Goal: Task Accomplishment & Management: Manage account settings

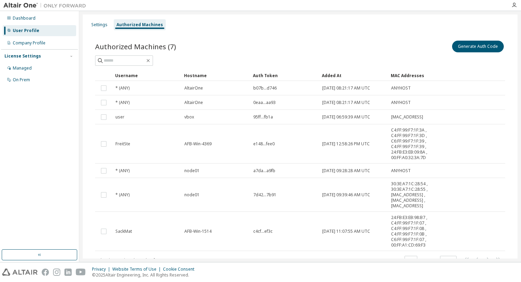
scroll to position [28, 0]
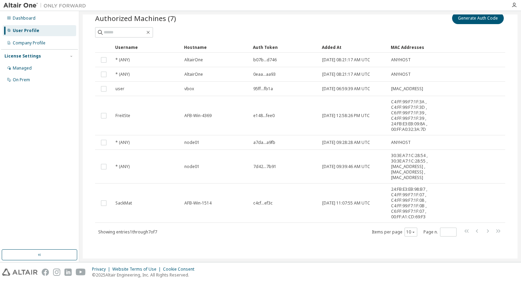
click at [23, 68] on div "Managed" at bounding box center [22, 68] width 19 height 6
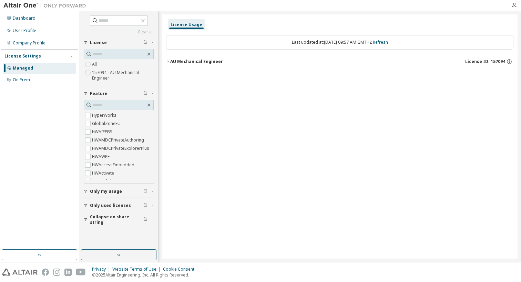
click at [183, 23] on div "License Usage" at bounding box center [187, 25] width 32 height 6
click at [189, 62] on div "AU Mechanical Engineer" at bounding box center [196, 62] width 53 height 6
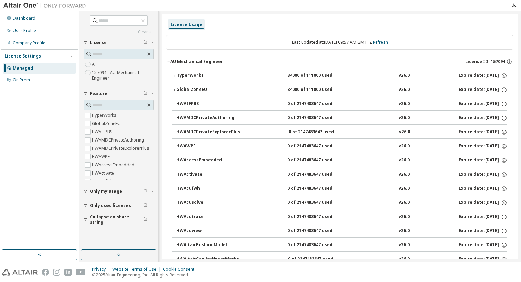
click at [182, 74] on div "HyperWorks" at bounding box center [207, 76] width 62 height 6
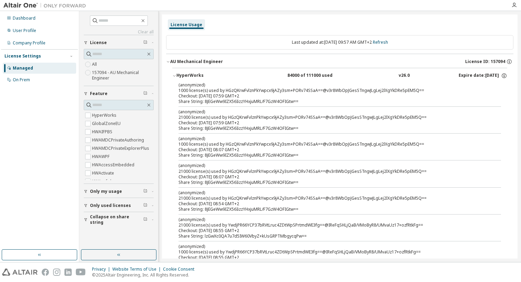
click at [30, 28] on div "User Profile" at bounding box center [24, 31] width 23 height 6
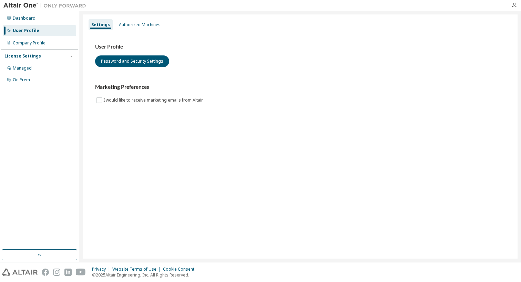
click at [139, 25] on div "Authorized Machines" at bounding box center [140, 25] width 42 height 6
